Goal: Information Seeking & Learning: Learn about a topic

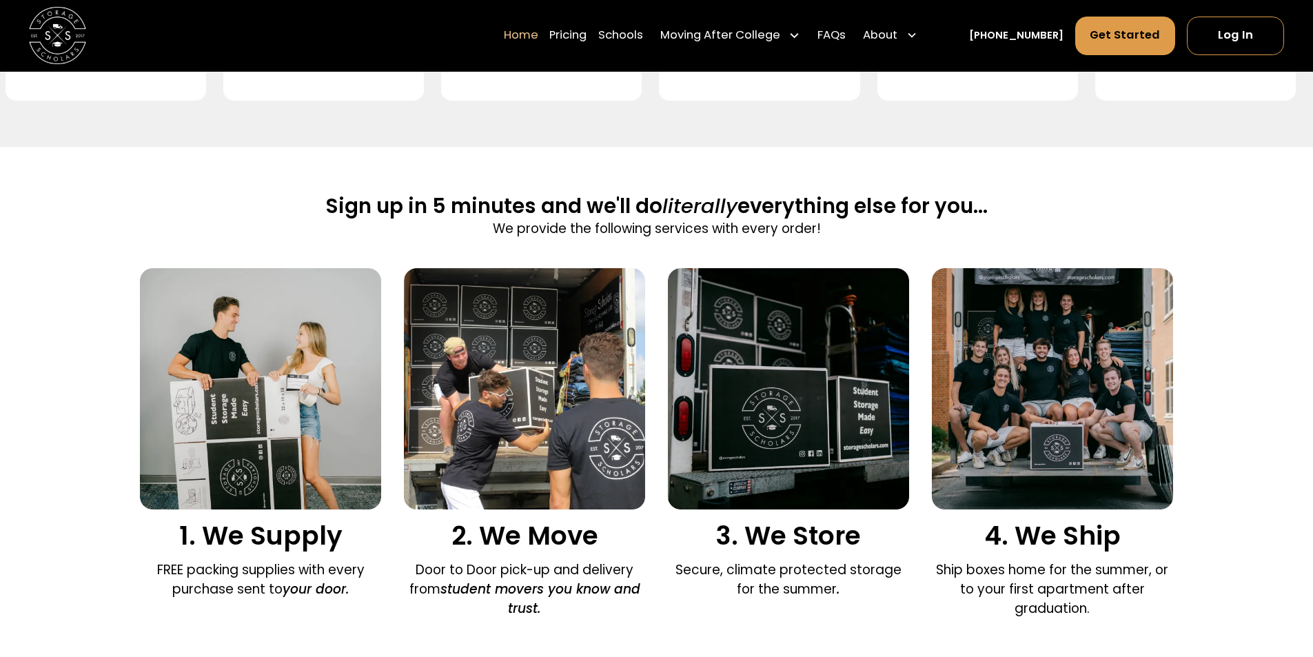
scroll to position [758, 0]
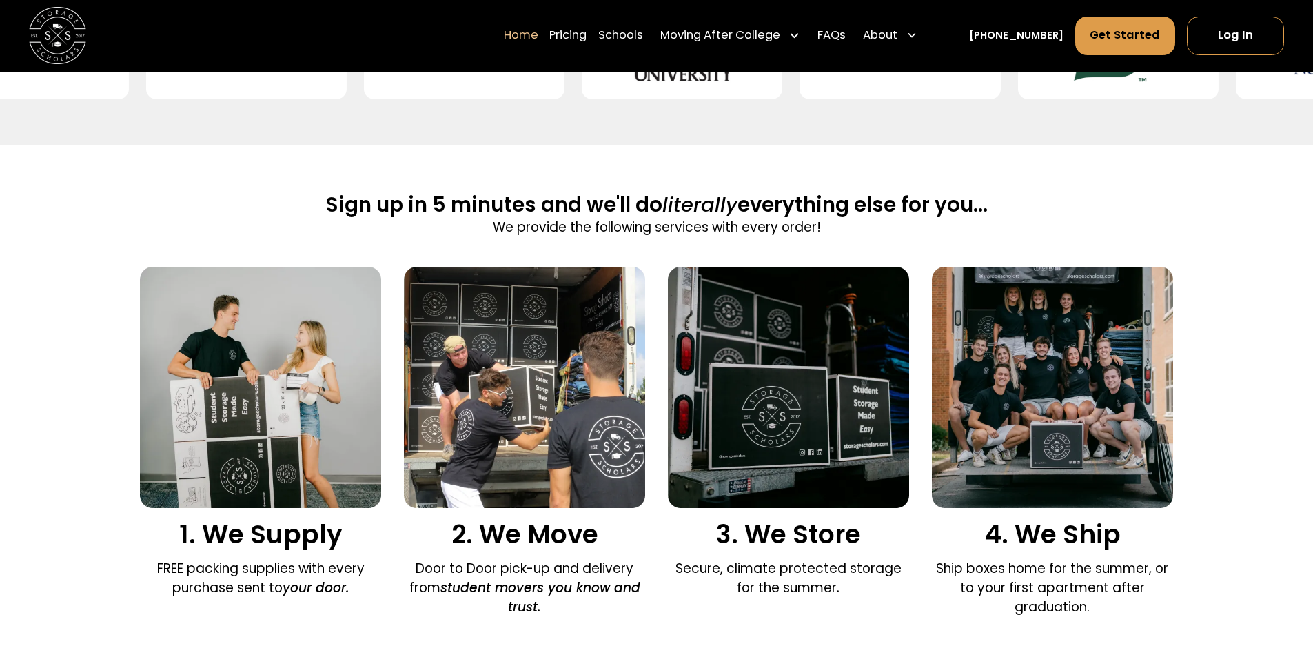
click at [483, 401] on img at bounding box center [524, 387] width 241 height 241
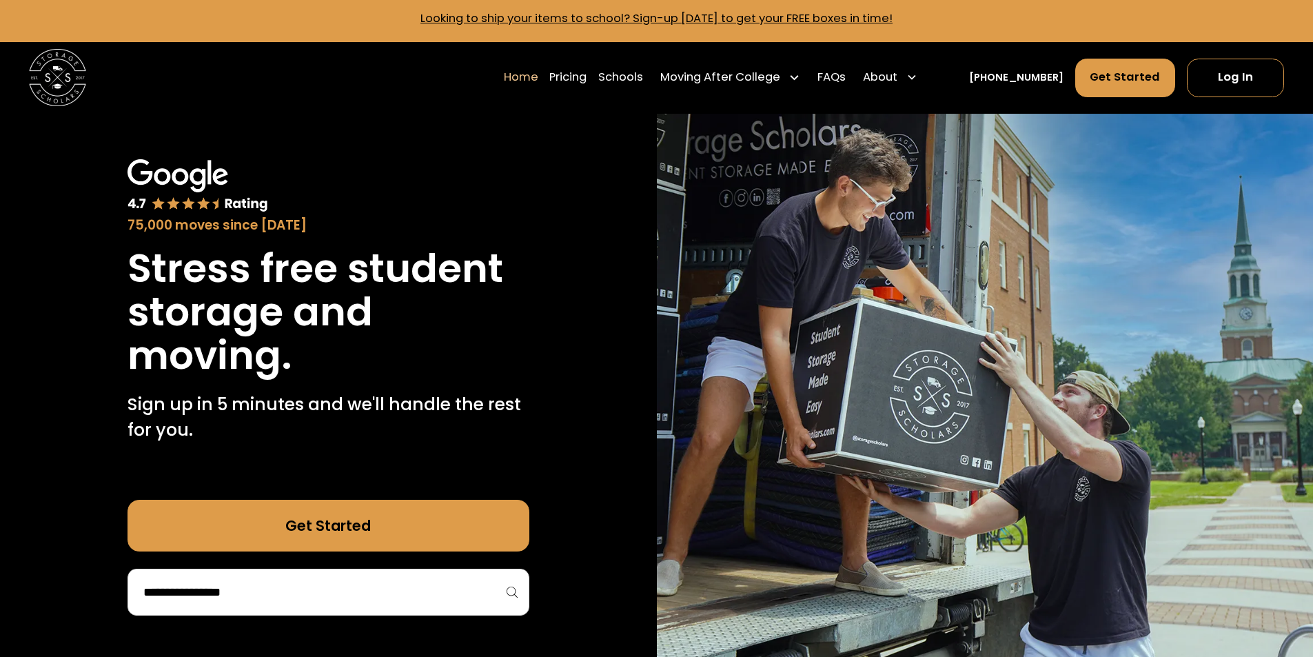
scroll to position [0, 0]
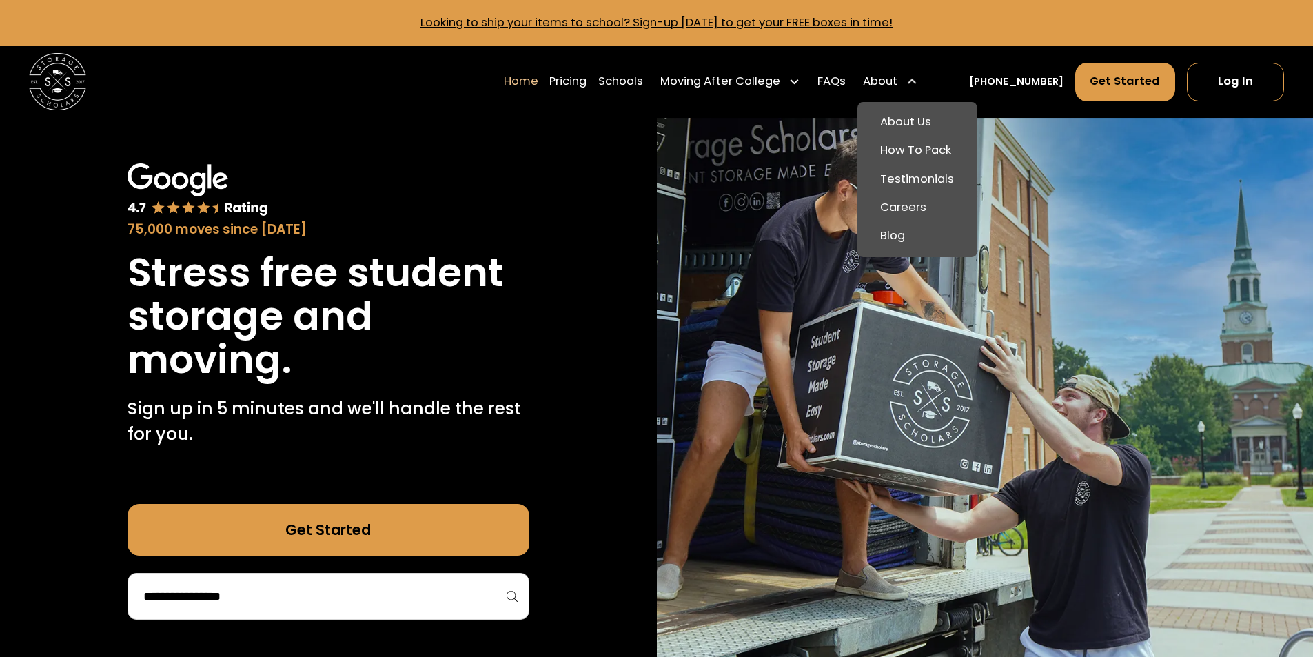
click at [897, 85] on div "About" at bounding box center [880, 81] width 34 height 17
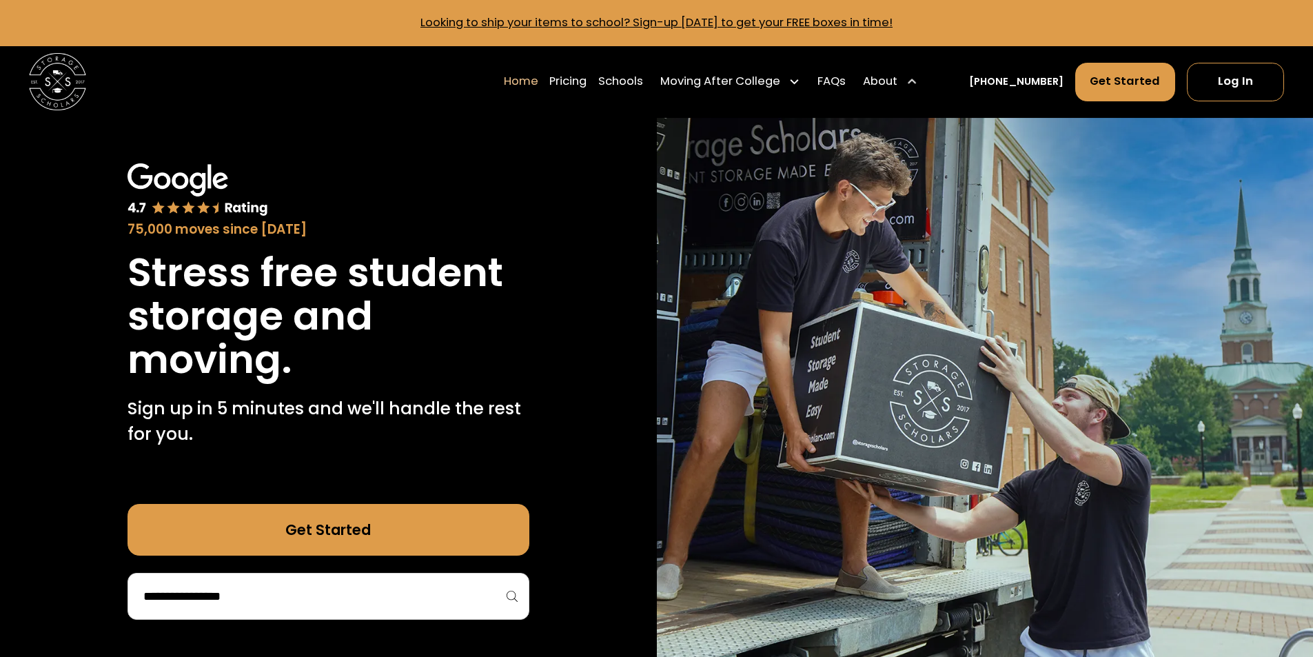
click at [897, 85] on div "About" at bounding box center [880, 81] width 34 height 17
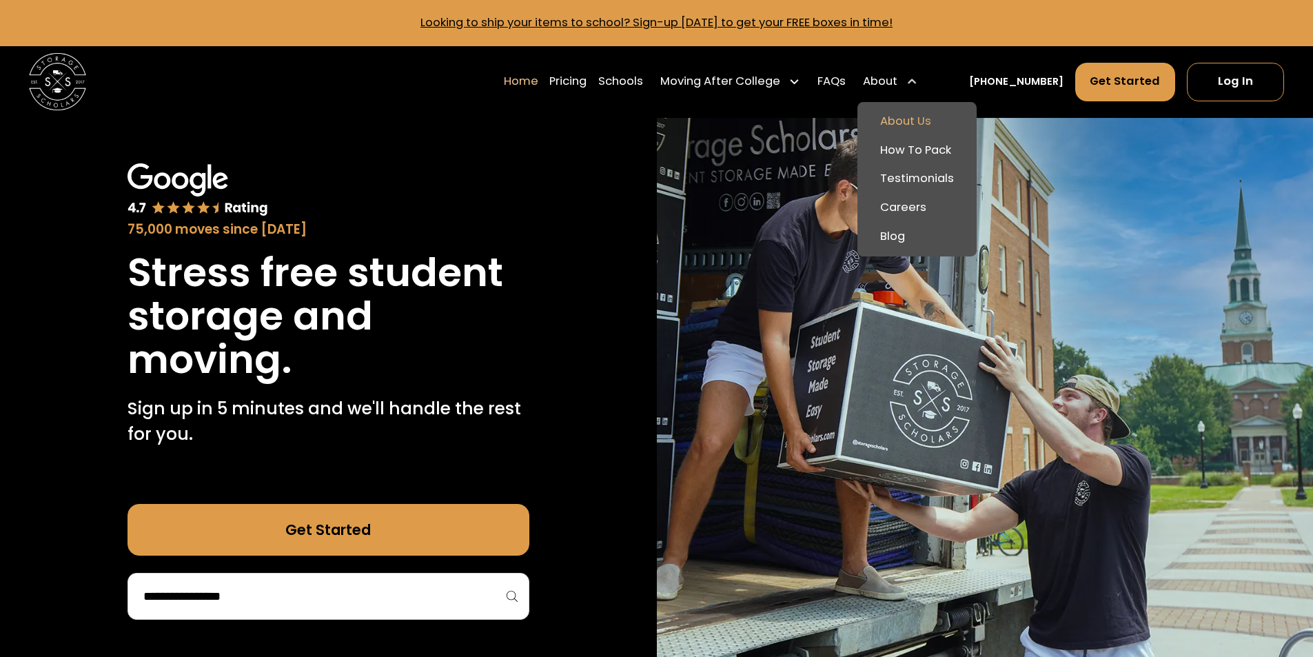
click at [922, 129] on link "About Us" at bounding box center [917, 122] width 108 height 29
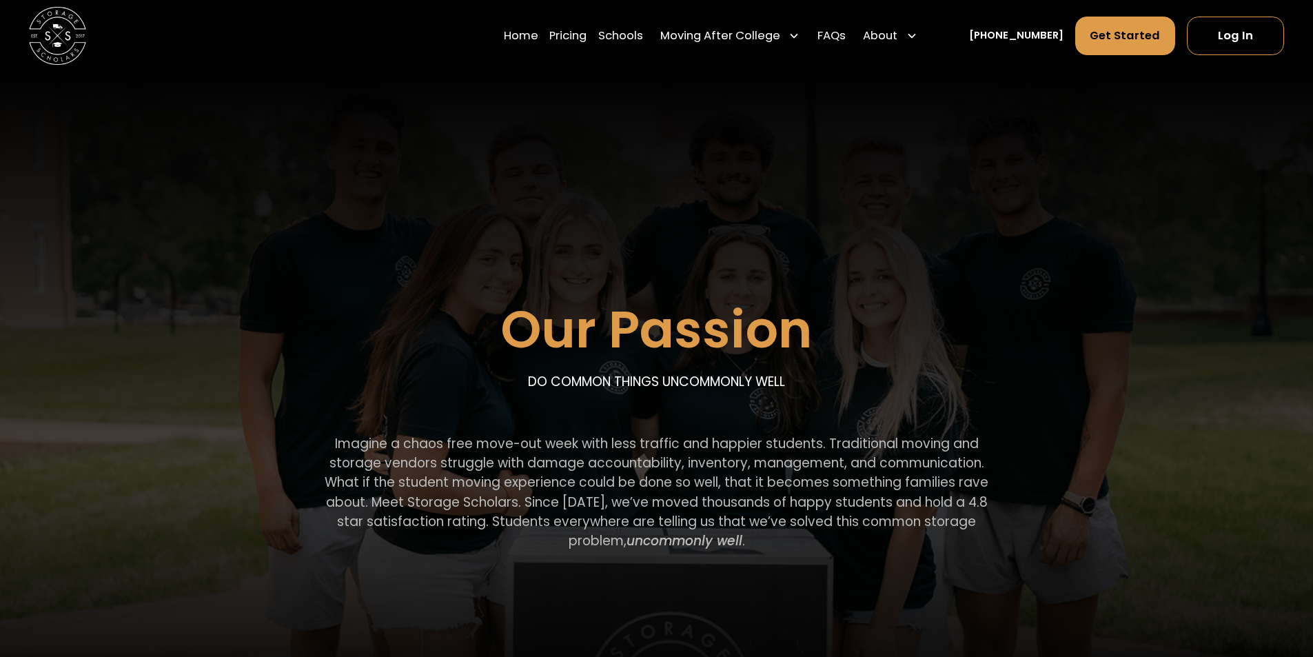
click at [1064, 203] on div "Our Passion DO COMMON THINGS UNCOMMONLY WELL Imagine a chaos free move-out week…" at bounding box center [656, 337] width 1033 height 531
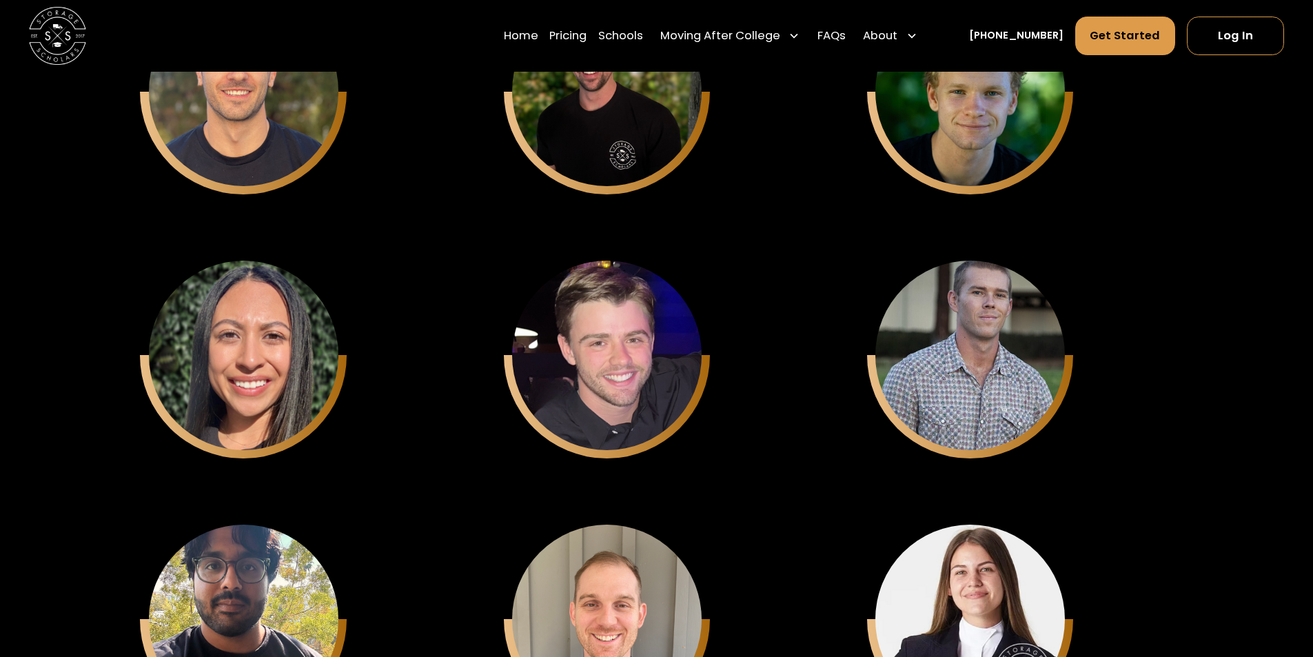
scroll to position [4549, 0]
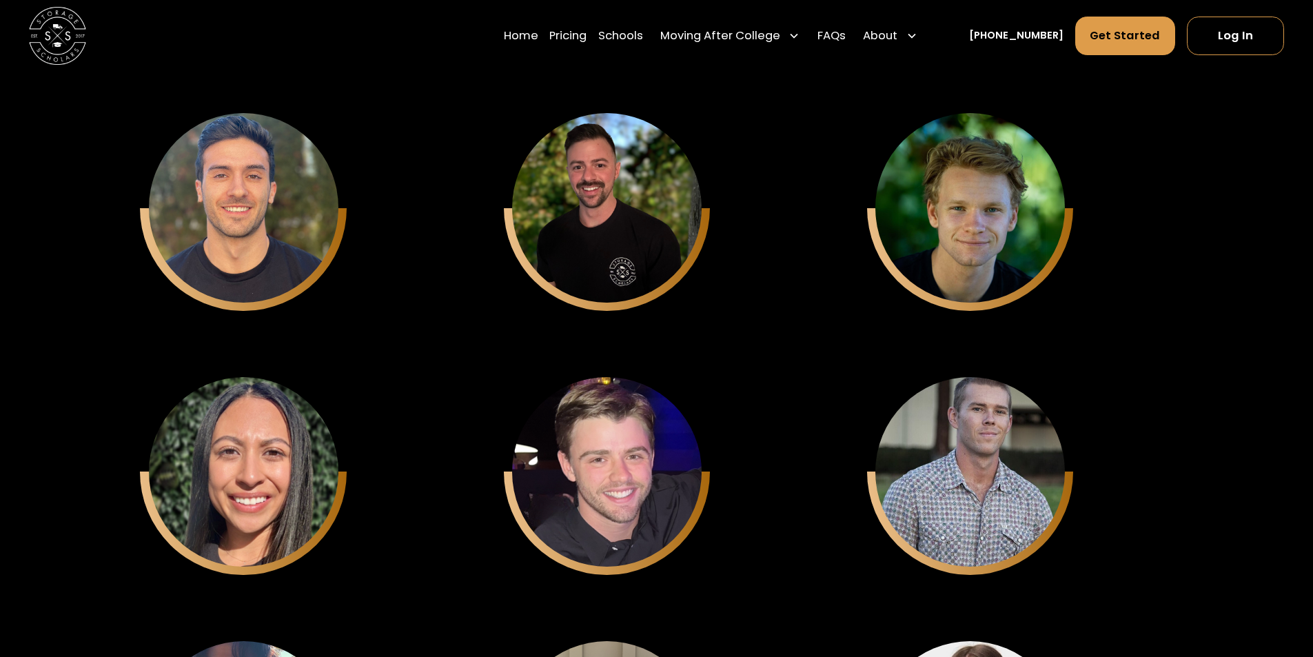
click at [1054, 341] on div "Sam Chason Founder - CEO Keith Chason CTO Matthew Gronberg Co-Founder - COO Jen…" at bounding box center [656, 208] width 1033 height 1790
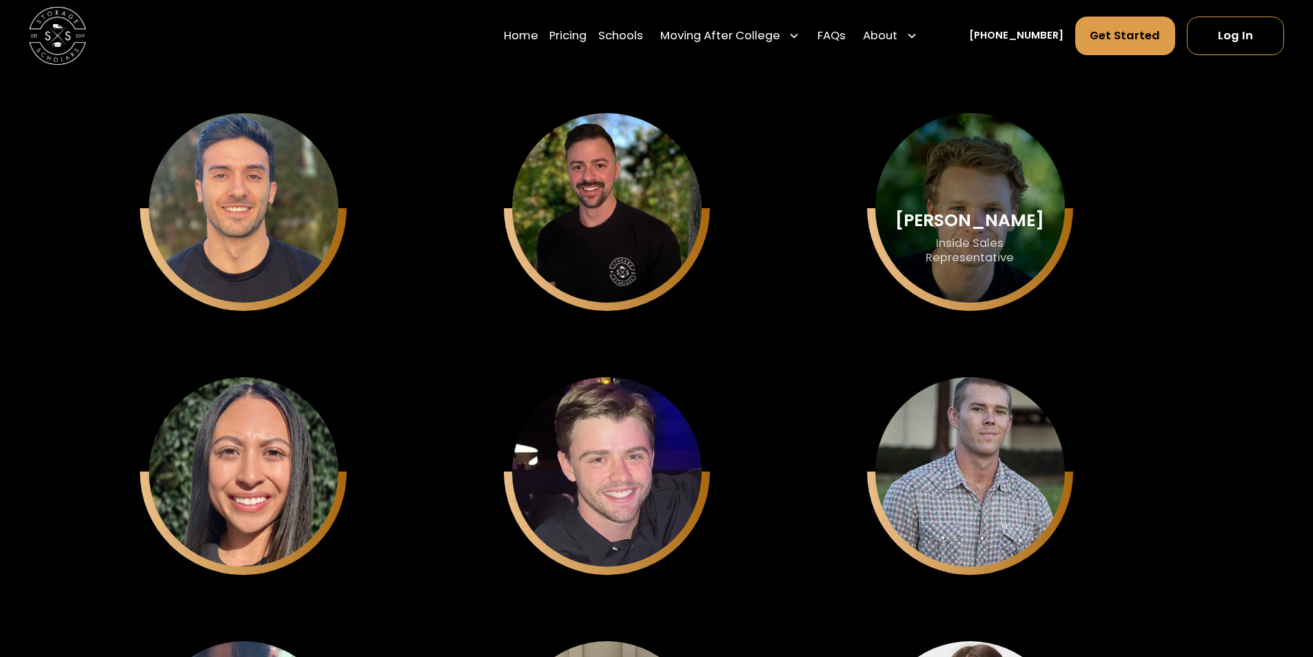
drag, startPoint x: 1037, startPoint y: 225, endPoint x: 900, endPoint y: 230, distance: 136.6
copy div "Elijah duMonde"
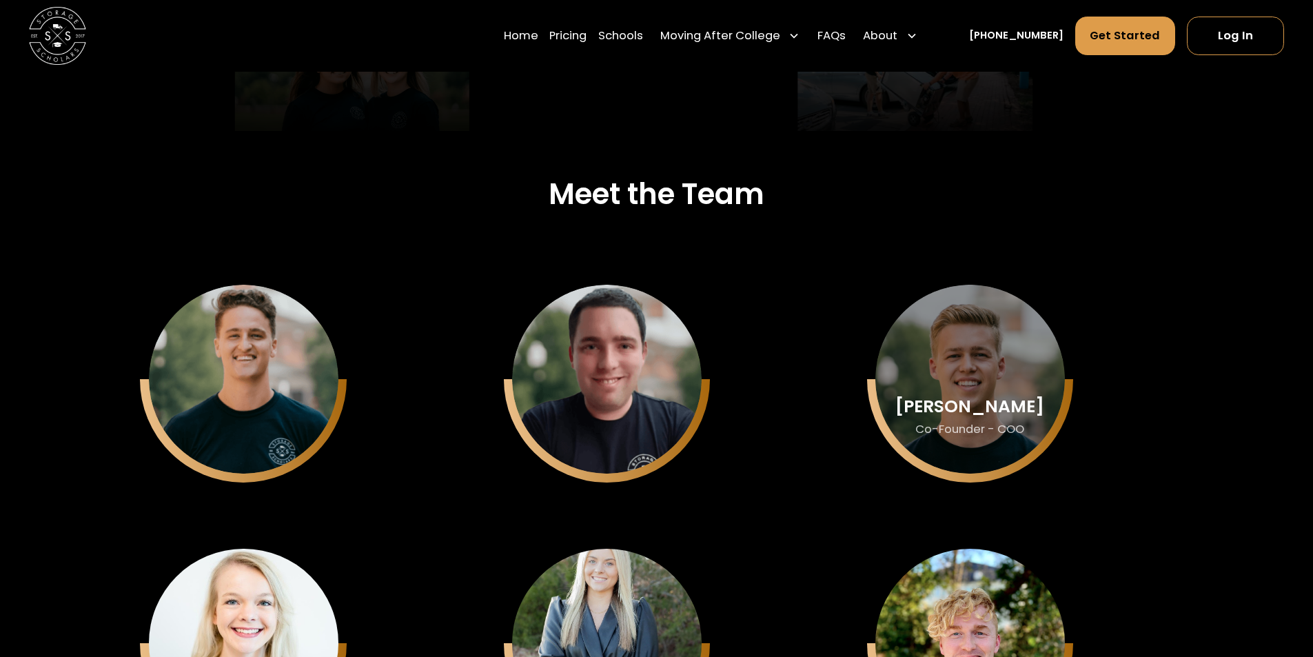
scroll to position [3584, 0]
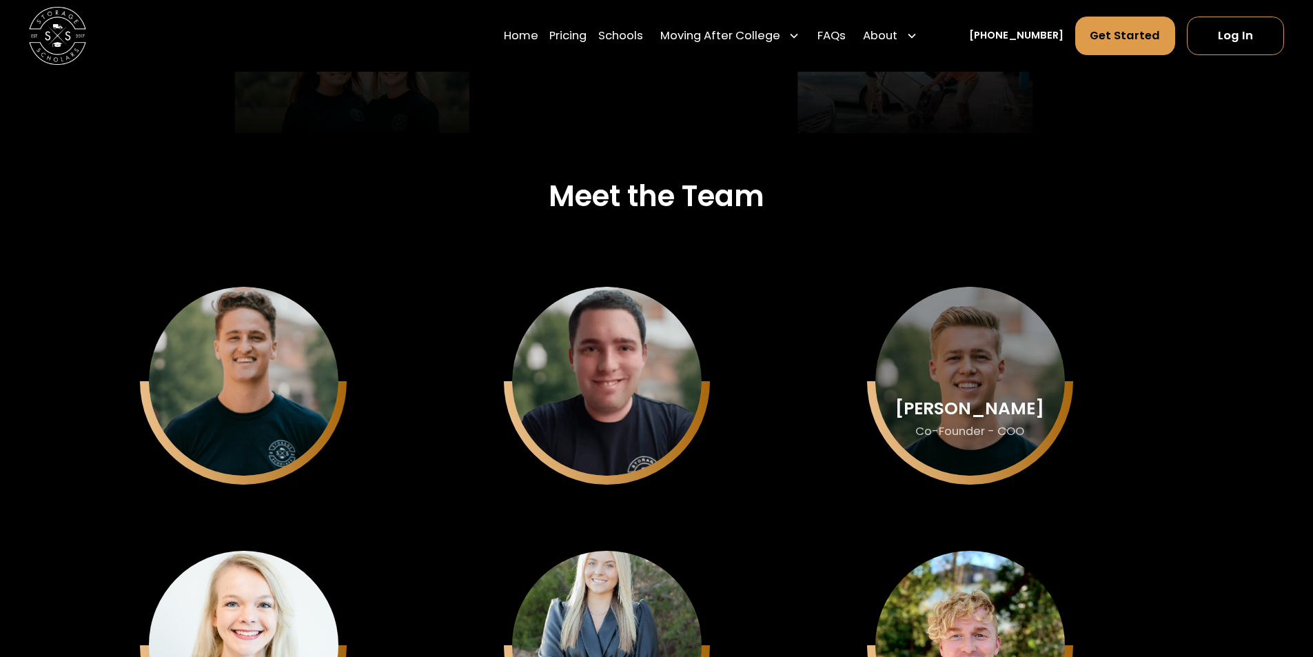
drag, startPoint x: 1010, startPoint y: 411, endPoint x: 888, endPoint y: 395, distance: 123.0
click at [338, 395] on div "Matthew Gronberg Co-Founder - COO" at bounding box center [244, 382] width 190 height 190
copy div "Matthew Gronberg"
